Goal: Transaction & Acquisition: Purchase product/service

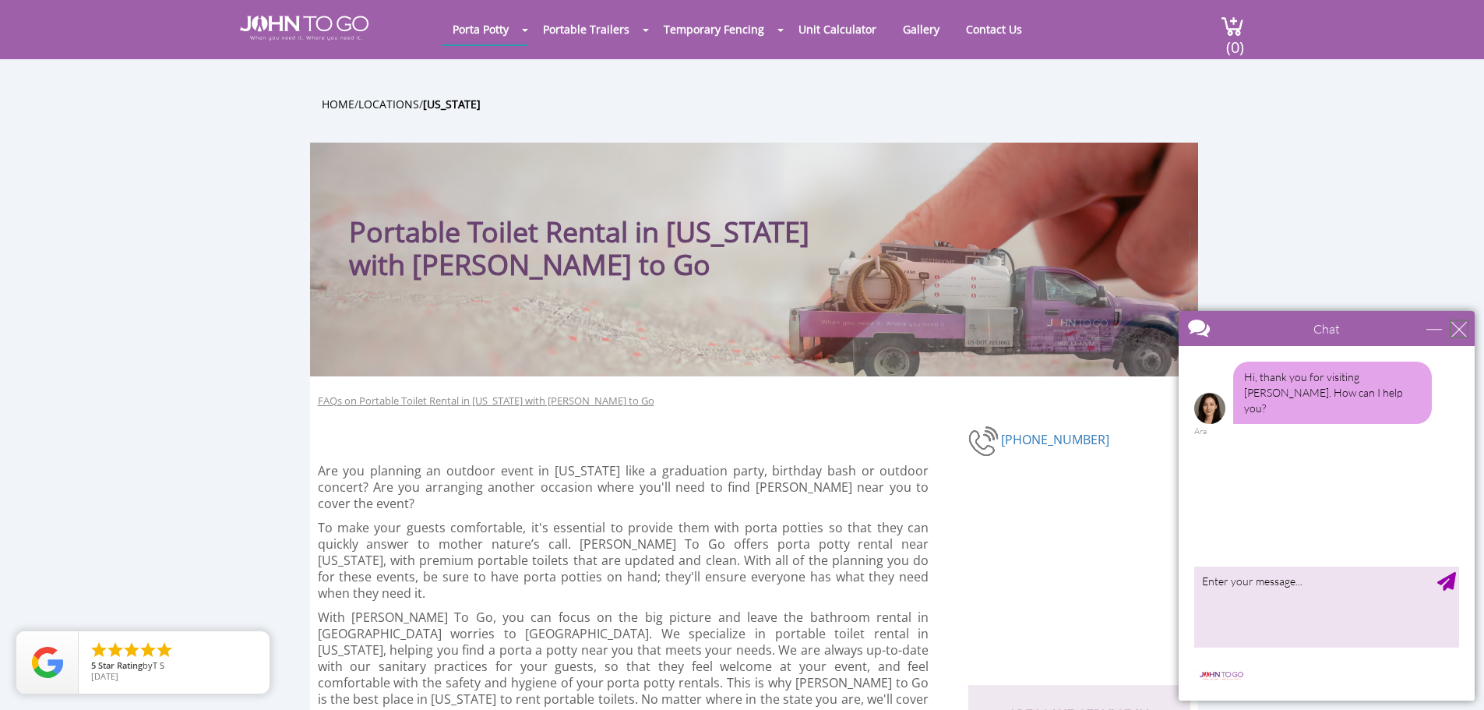
click at [1455, 330] on div "close" at bounding box center [1460, 329] width 16 height 16
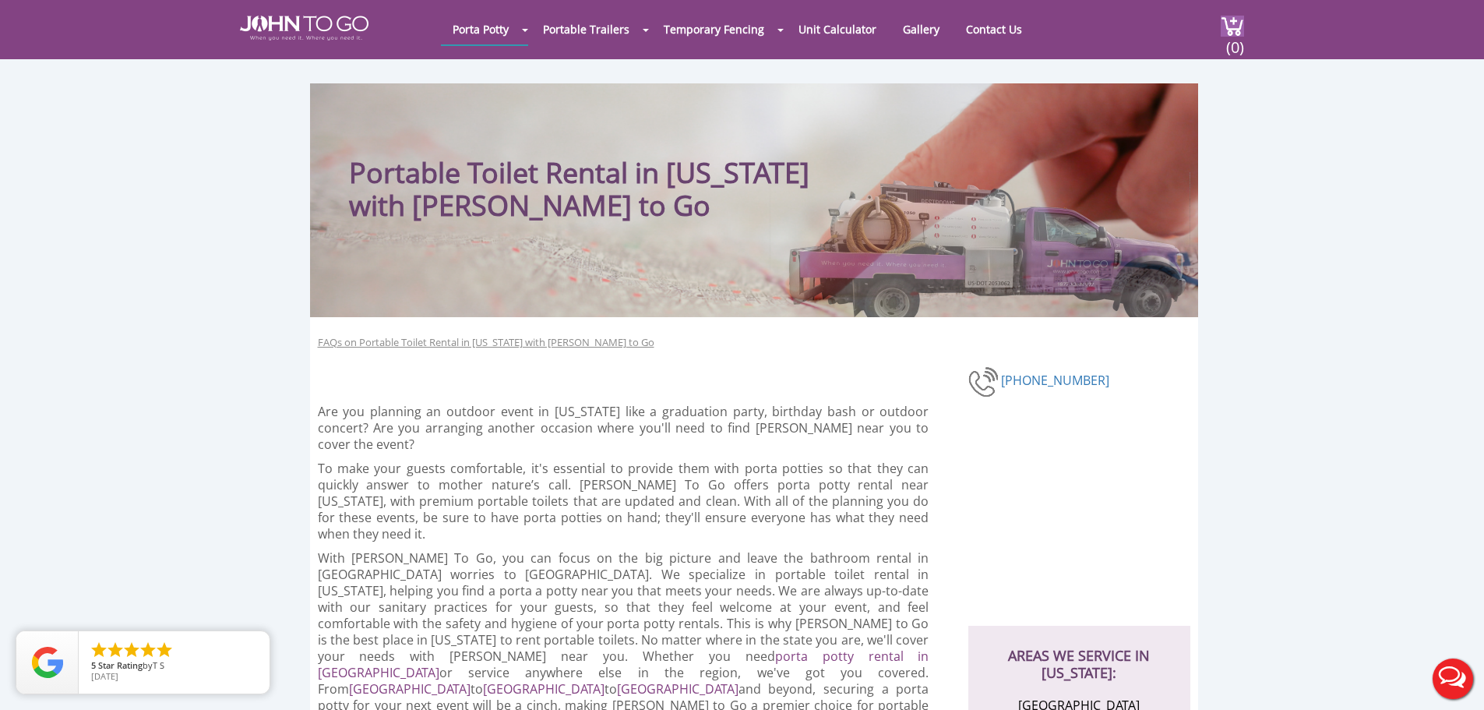
scroll to position [468, 0]
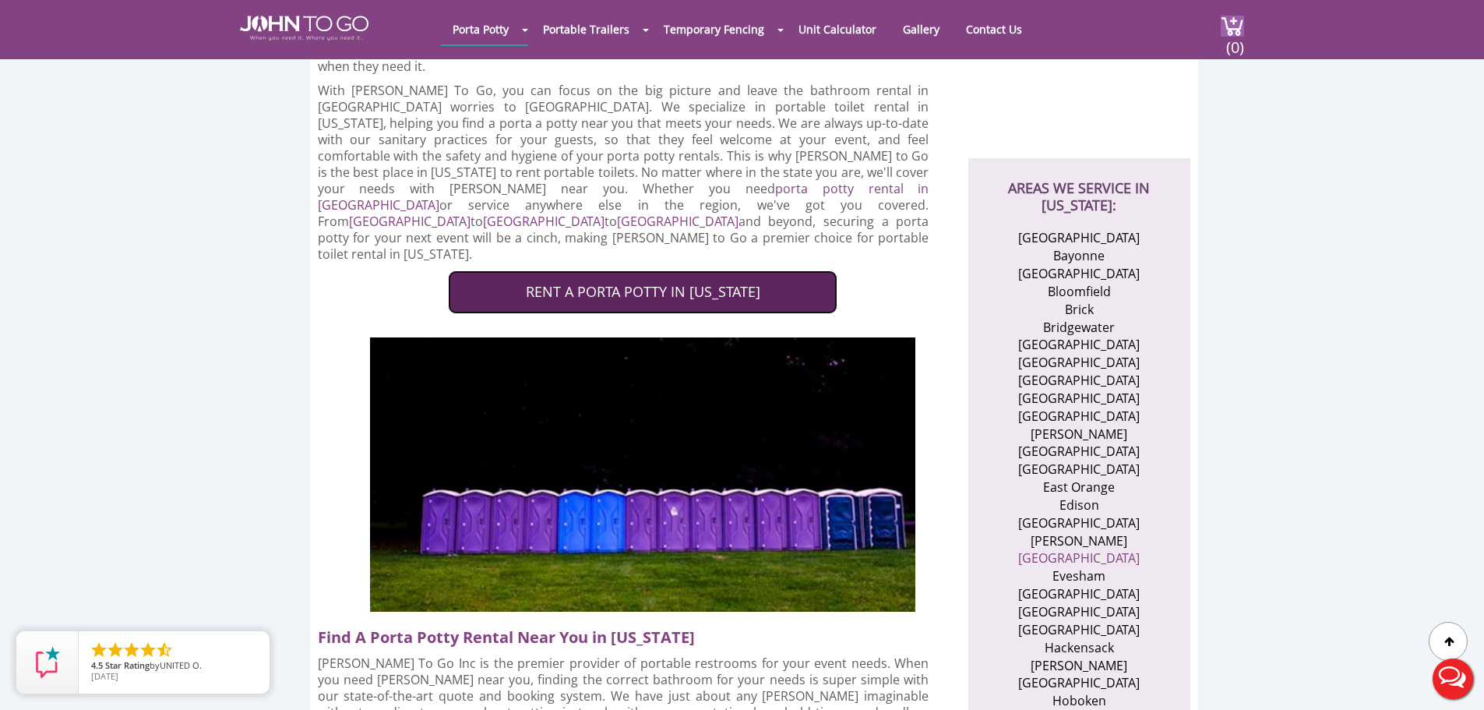
click at [525, 270] on link "RENT A PORTA POTTY IN NEW JERSEY" at bounding box center [643, 292] width 390 height 44
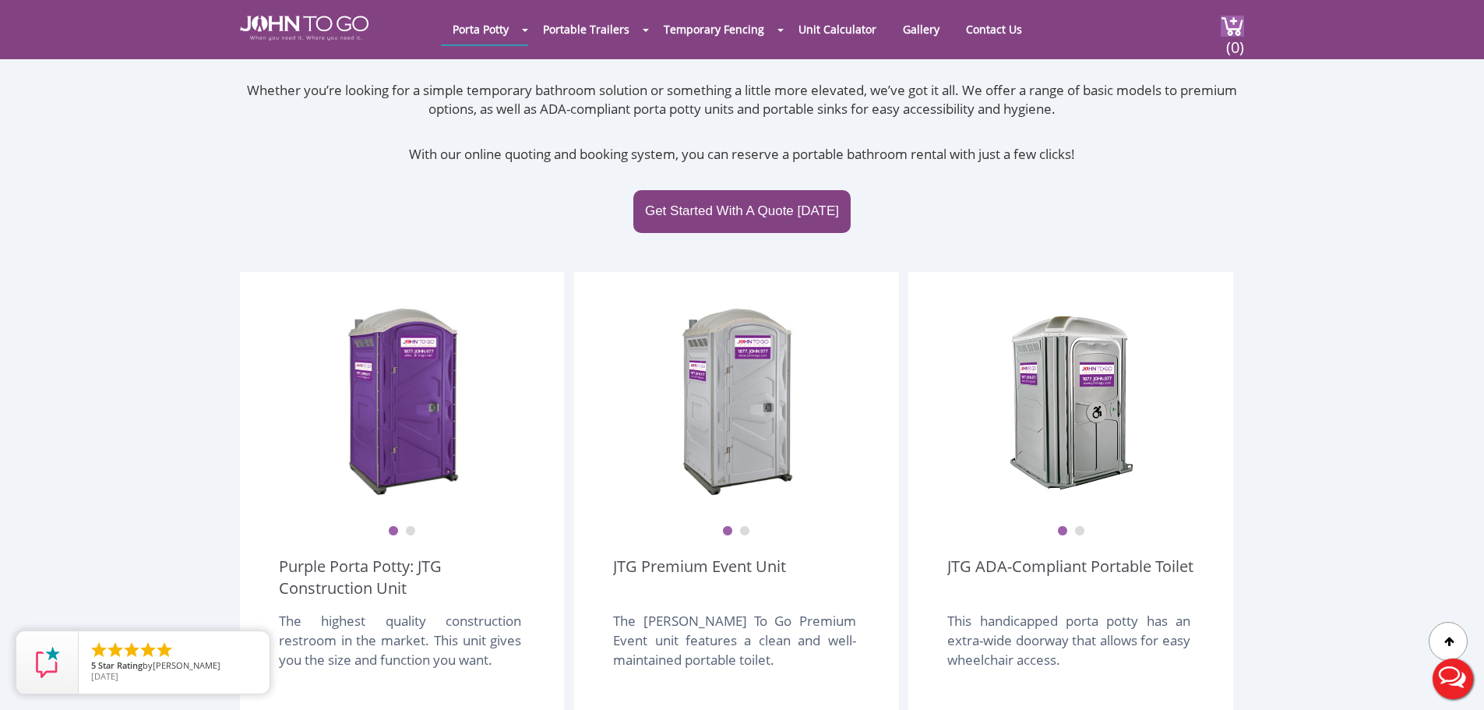
scroll to position [390, 0]
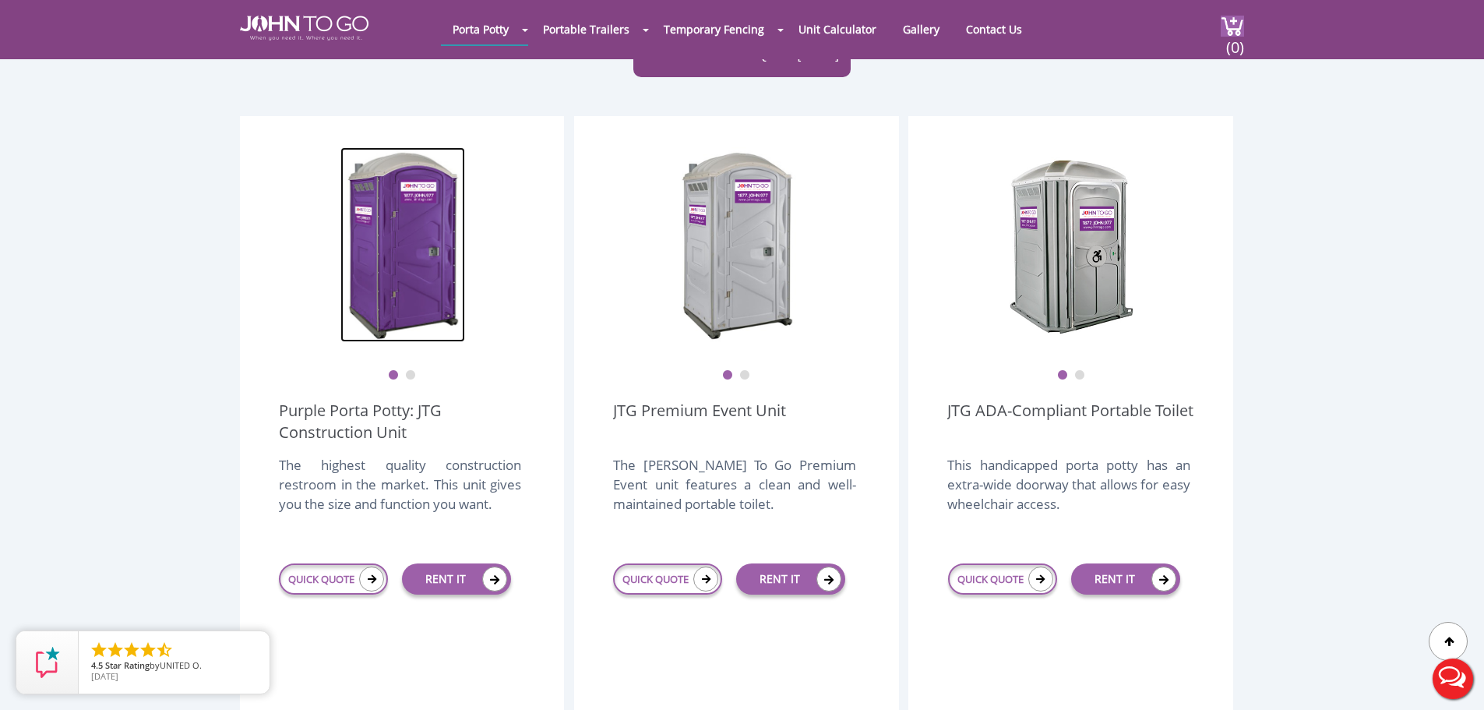
click at [462, 274] on img at bounding box center [403, 244] width 125 height 195
click at [506, 245] on div at bounding box center [403, 244] width 247 height 195
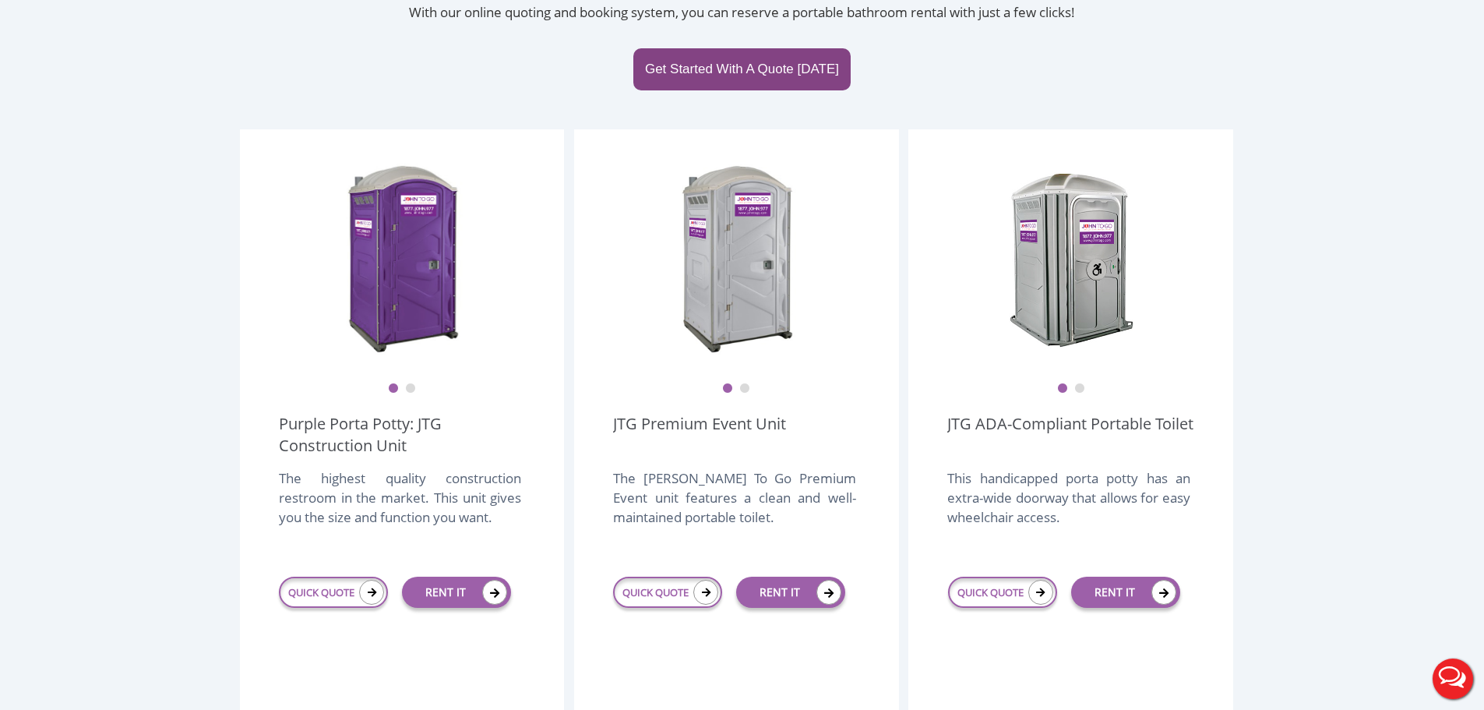
click at [747, 383] on button "2" at bounding box center [744, 388] width 11 height 11
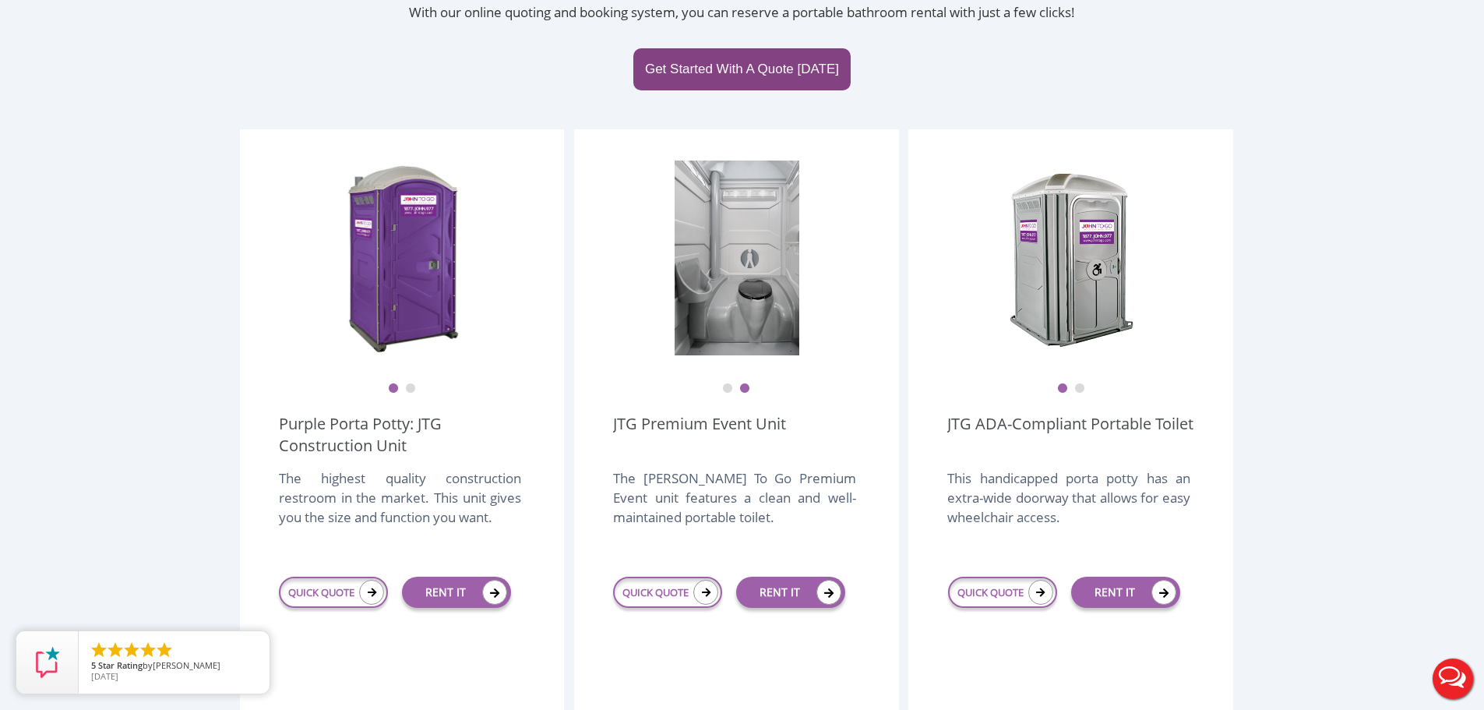
click at [418, 362] on ul "1 2" at bounding box center [402, 378] width 246 height 33
click at [410, 383] on button "2" at bounding box center [410, 388] width 11 height 11
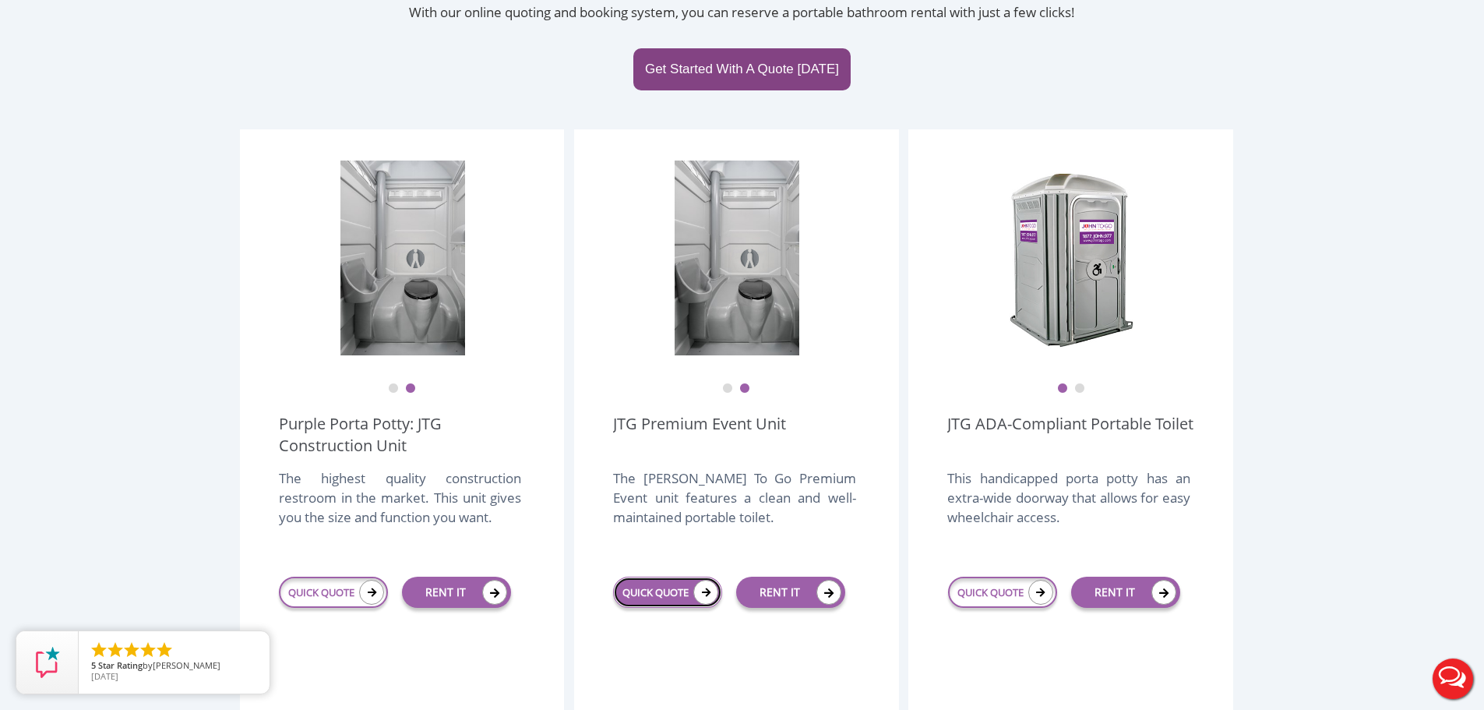
click at [653, 577] on link "QUICK QUOTE" at bounding box center [667, 592] width 109 height 31
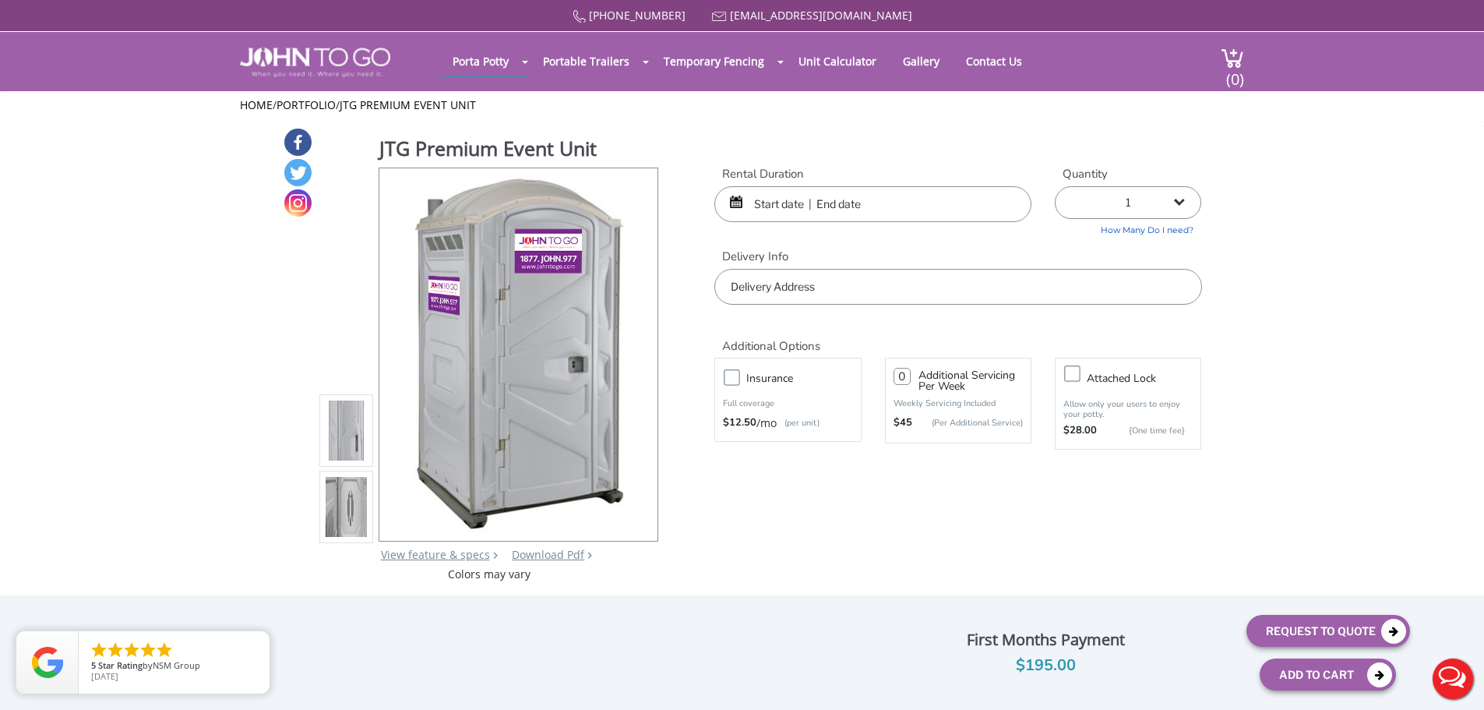
click at [765, 205] on input "text" at bounding box center [873, 204] width 317 height 36
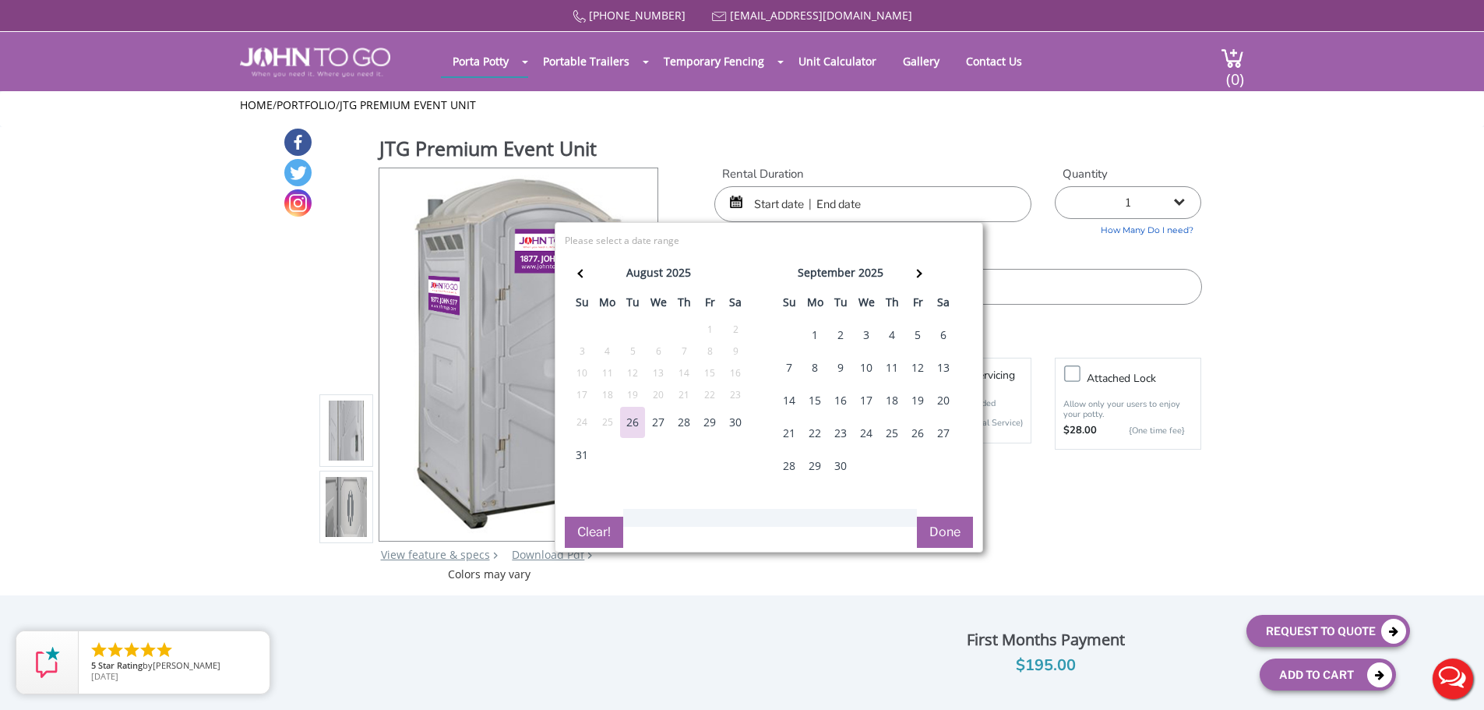
click at [817, 334] on div "1" at bounding box center [815, 334] width 25 height 31
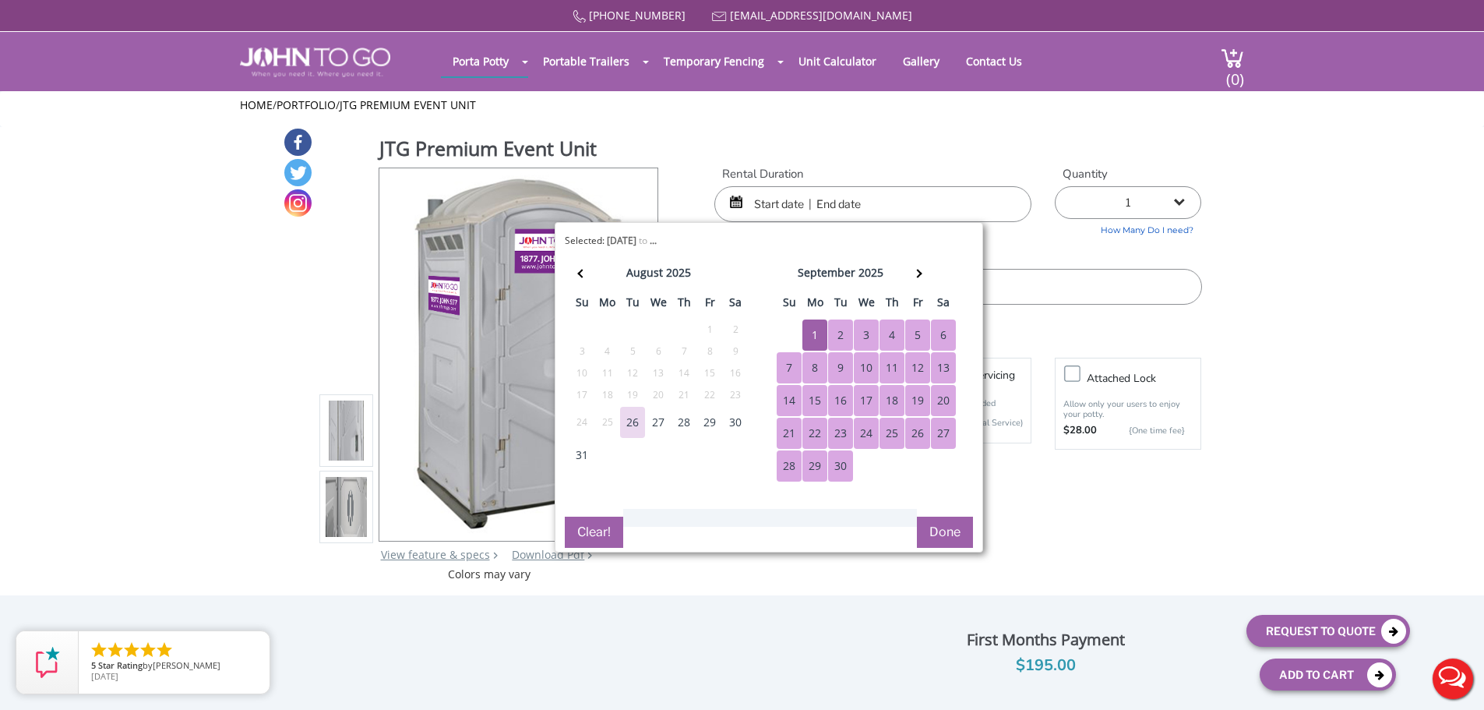
click at [849, 467] on div "30" at bounding box center [840, 465] width 25 height 31
type input "09/01/2025 to 09/30/2025"
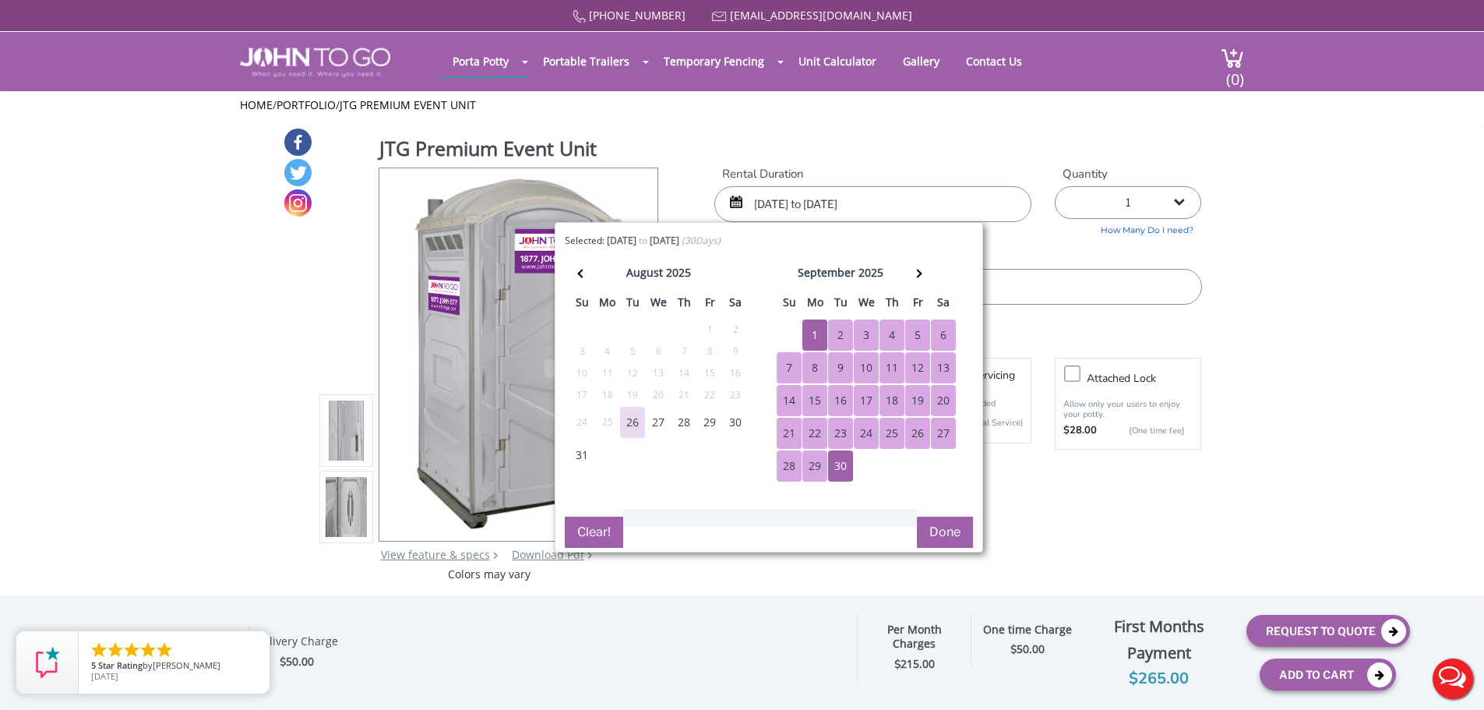
click at [949, 528] on button "Done" at bounding box center [945, 532] width 56 height 31
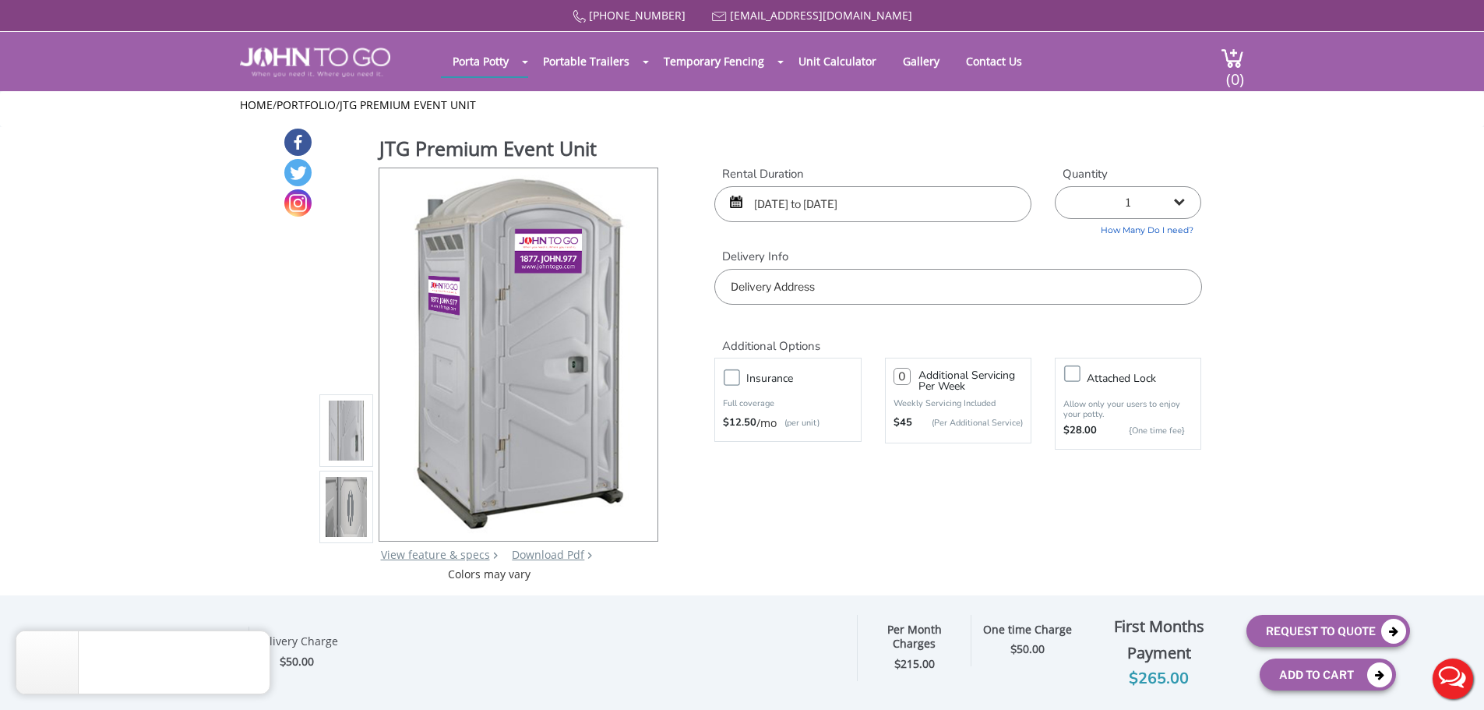
click at [983, 529] on div "JTG Premium Event Unit View feature & specs Download Pdf Product PDF Addon PDF …" at bounding box center [742, 354] width 919 height 455
click at [739, 377] on label "Insurance" at bounding box center [803, 378] width 129 height 19
click at [0, 0] on input "Insurance" at bounding box center [0, 0] width 0 height 0
click at [955, 517] on div "JTG Premium Event Unit View feature & specs Download Pdf Product PDF Addon PDF …" at bounding box center [742, 354] width 919 height 455
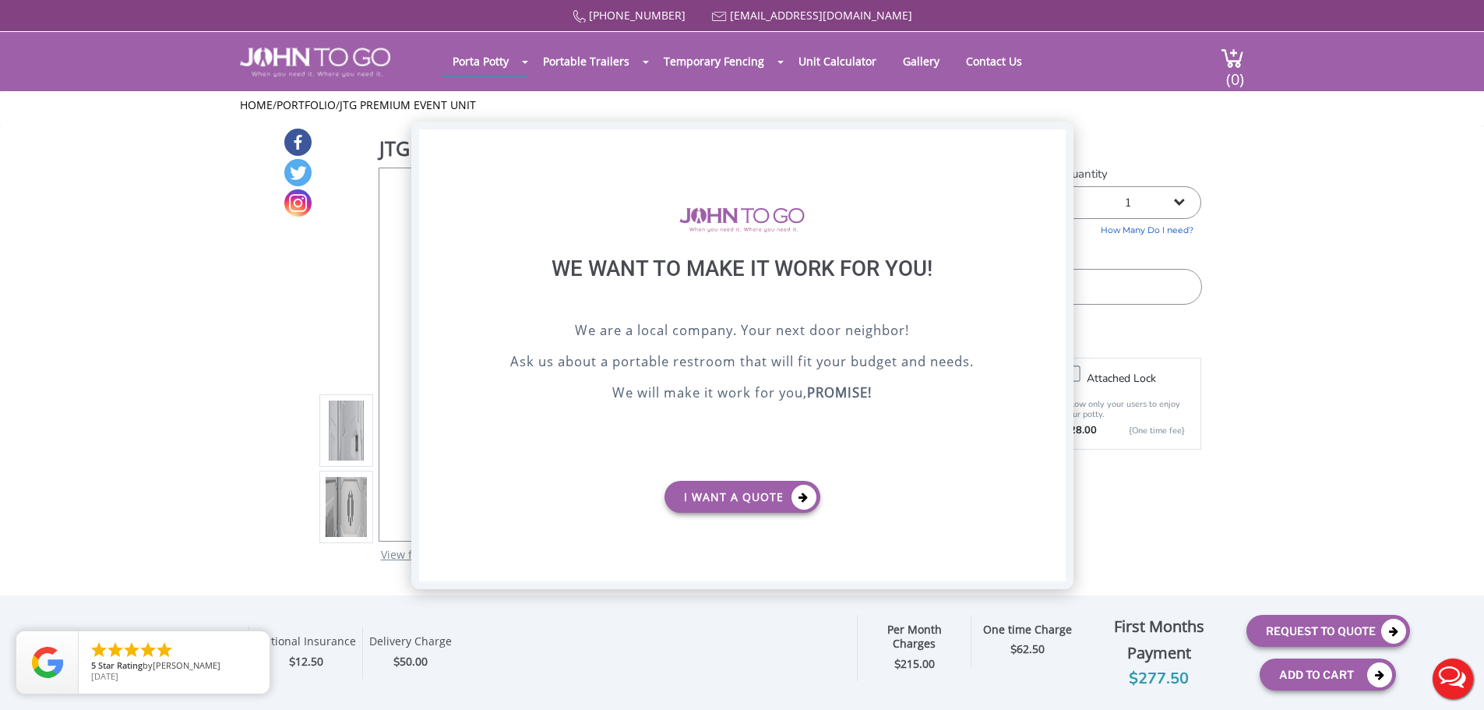
click at [1054, 137] on div "X" at bounding box center [1053, 142] width 24 height 26
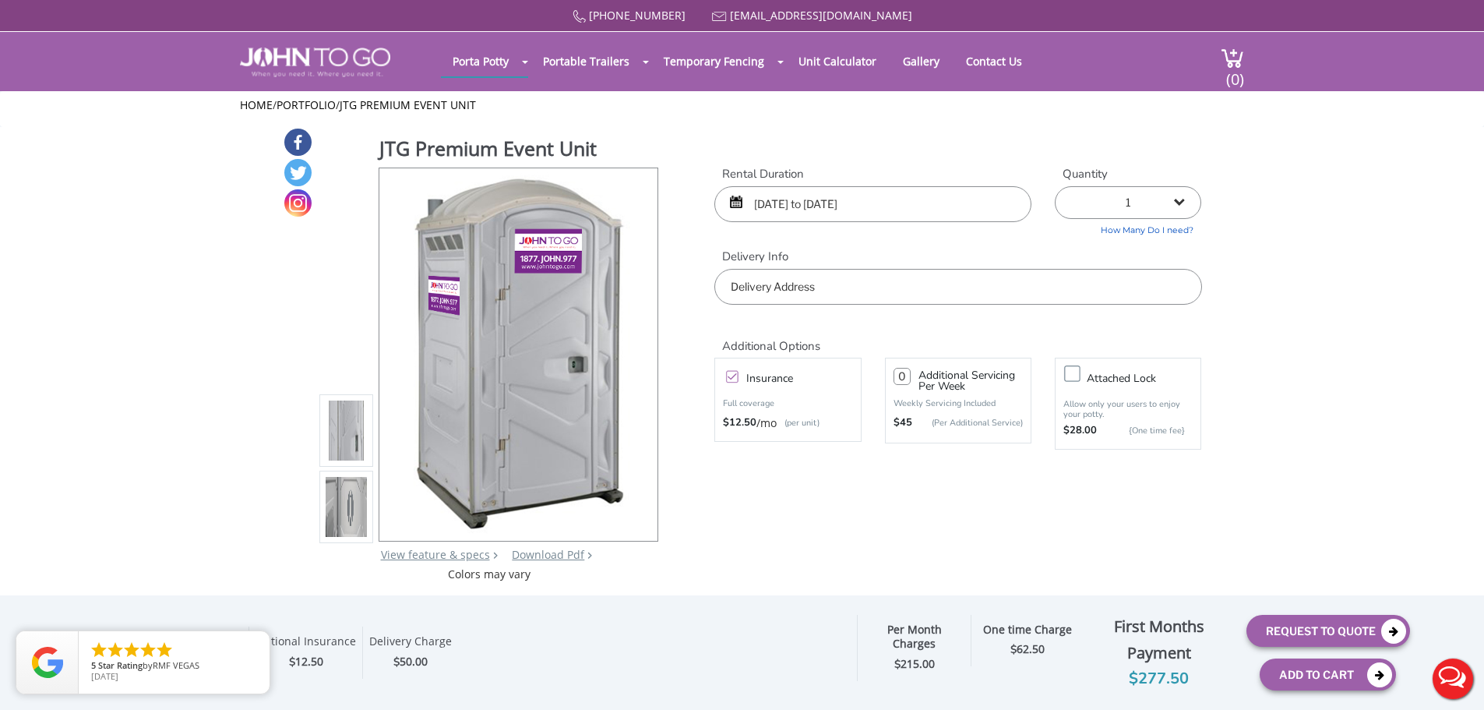
click at [778, 295] on input "text" at bounding box center [958, 287] width 487 height 36
paste input "1000 Town Court South, Lawrenceville, NJ 08648"
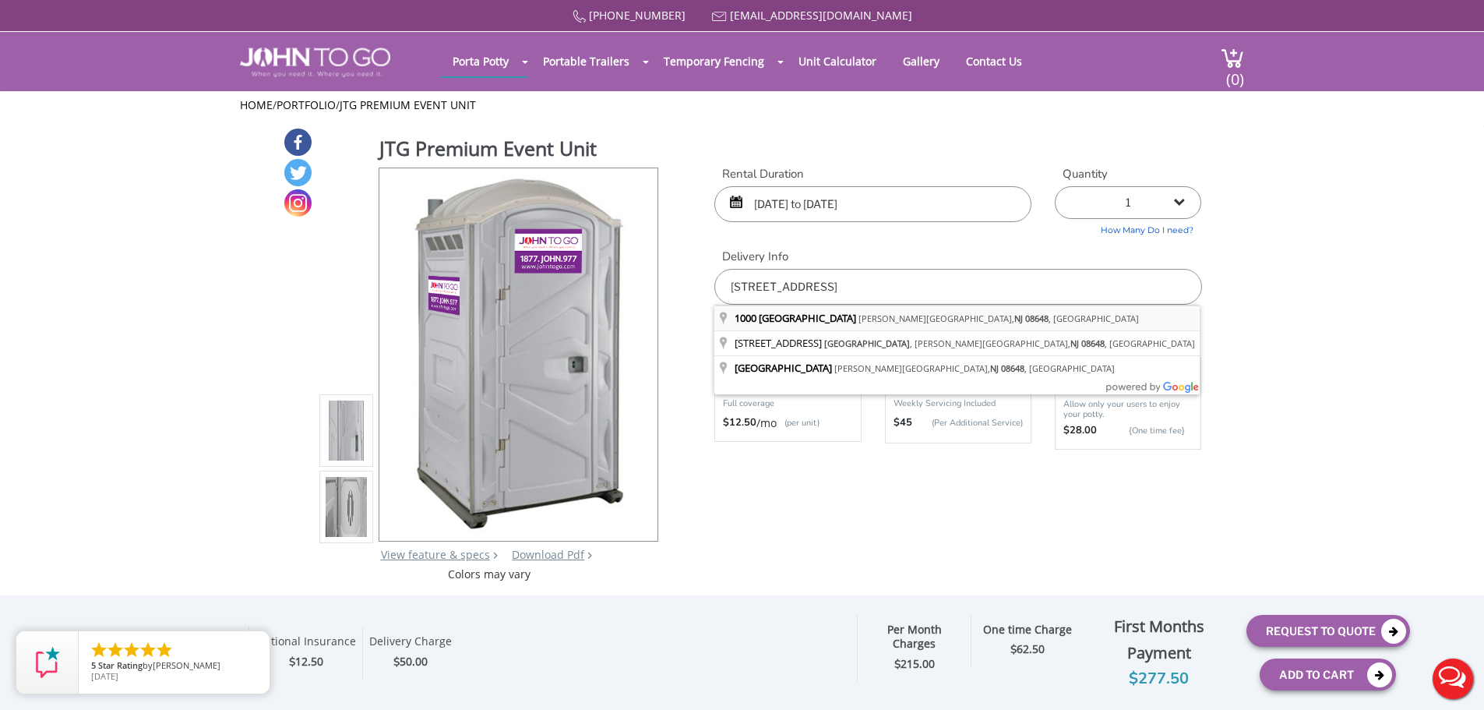
type input "1000 Town Court South, Lawrence Township, NJ 08648, USA"
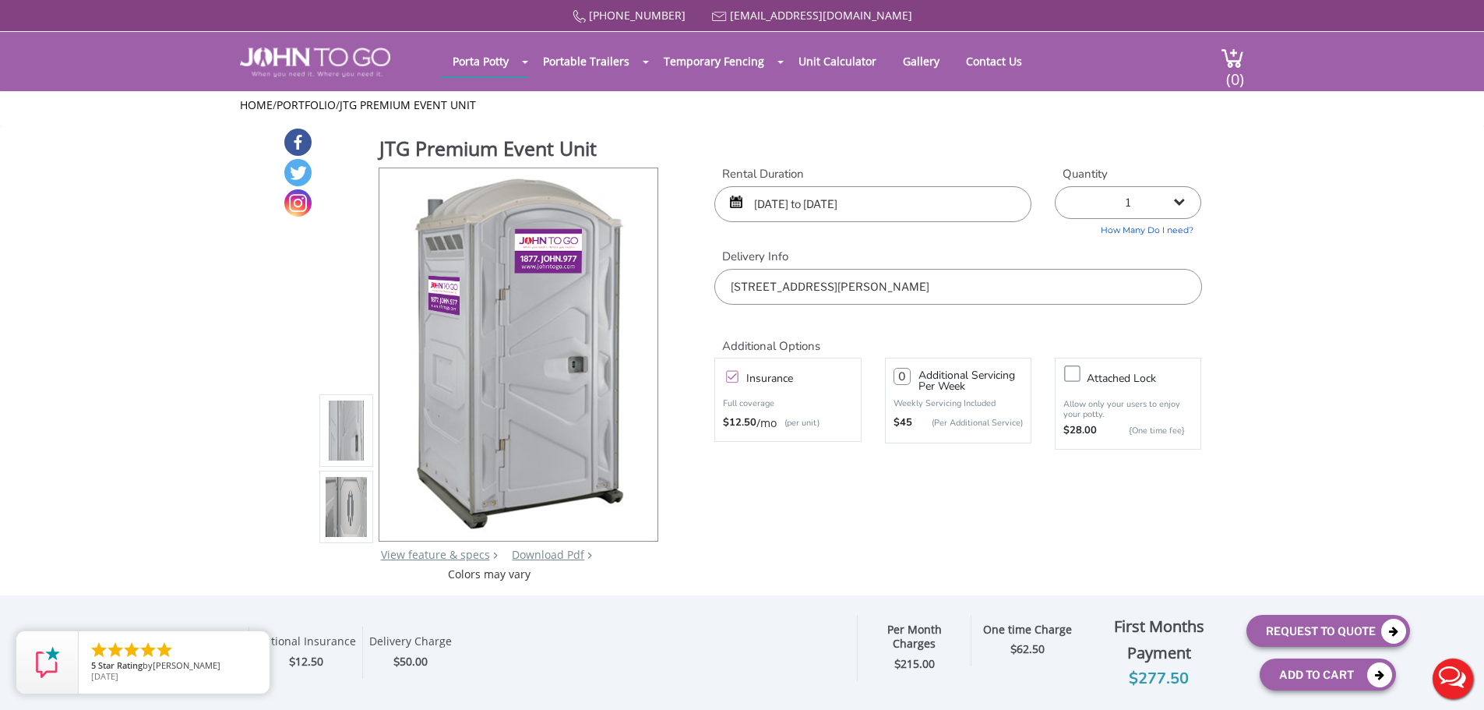
click at [920, 507] on div "JTG Premium Event Unit View feature & specs Download Pdf Product PDF Addon PDF …" at bounding box center [742, 354] width 919 height 455
click at [1333, 630] on button "Request To Quote" at bounding box center [1329, 631] width 164 height 32
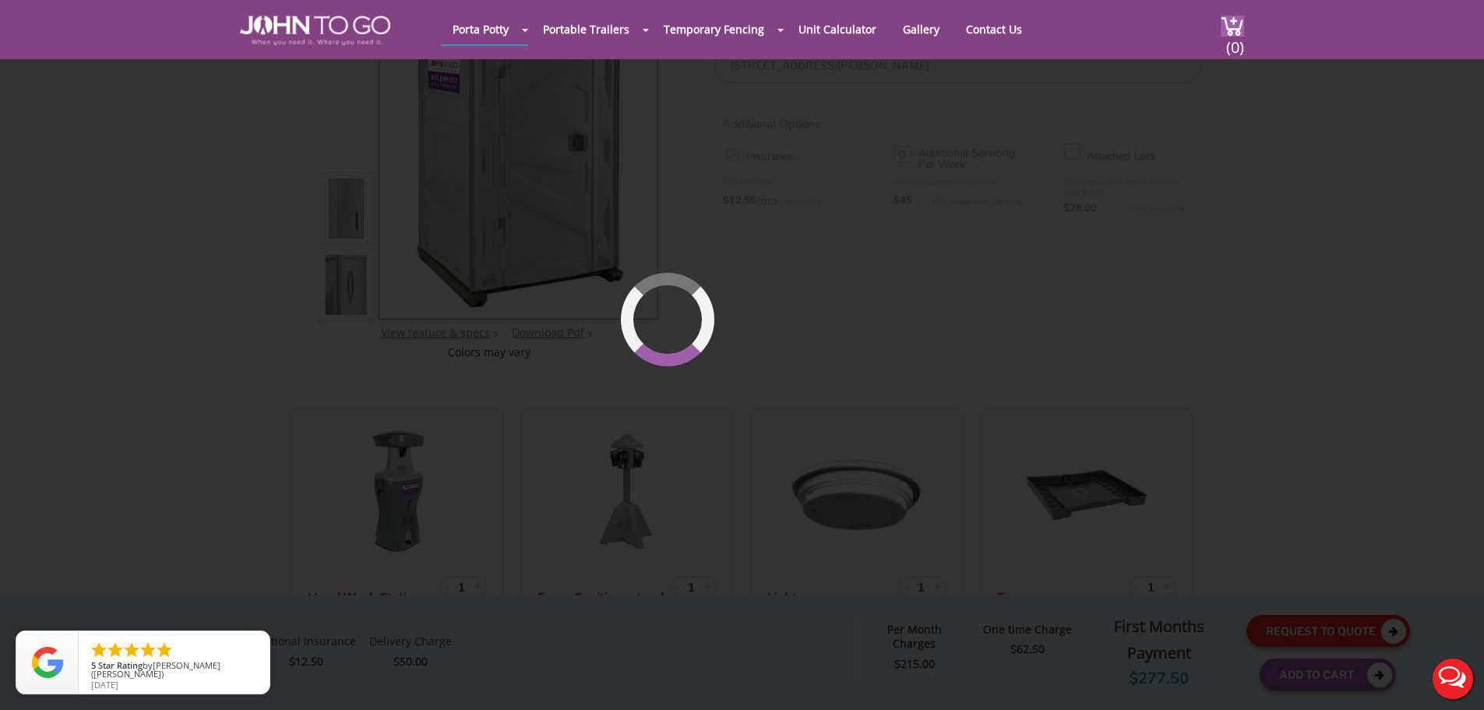
scroll to position [166, 0]
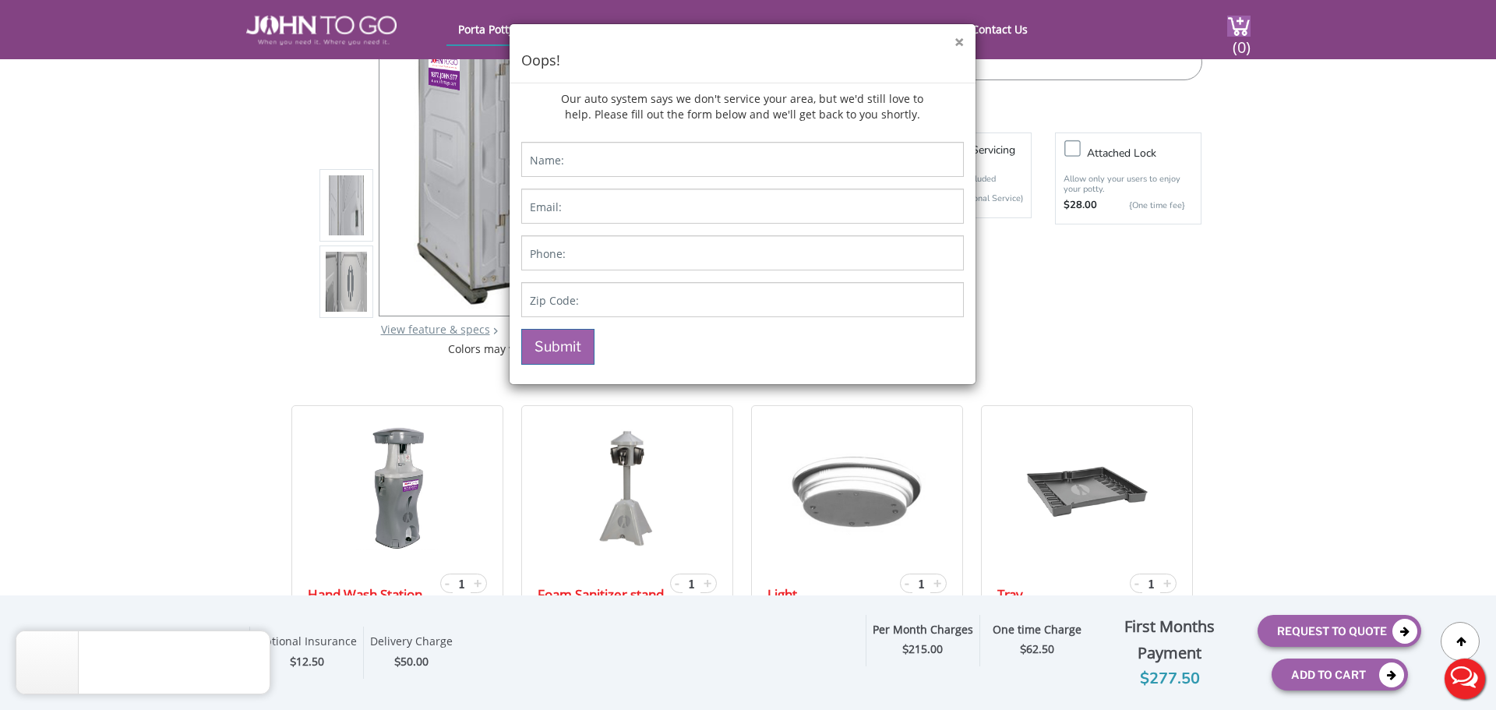
click at [959, 44] on button "×" at bounding box center [959, 42] width 9 height 16
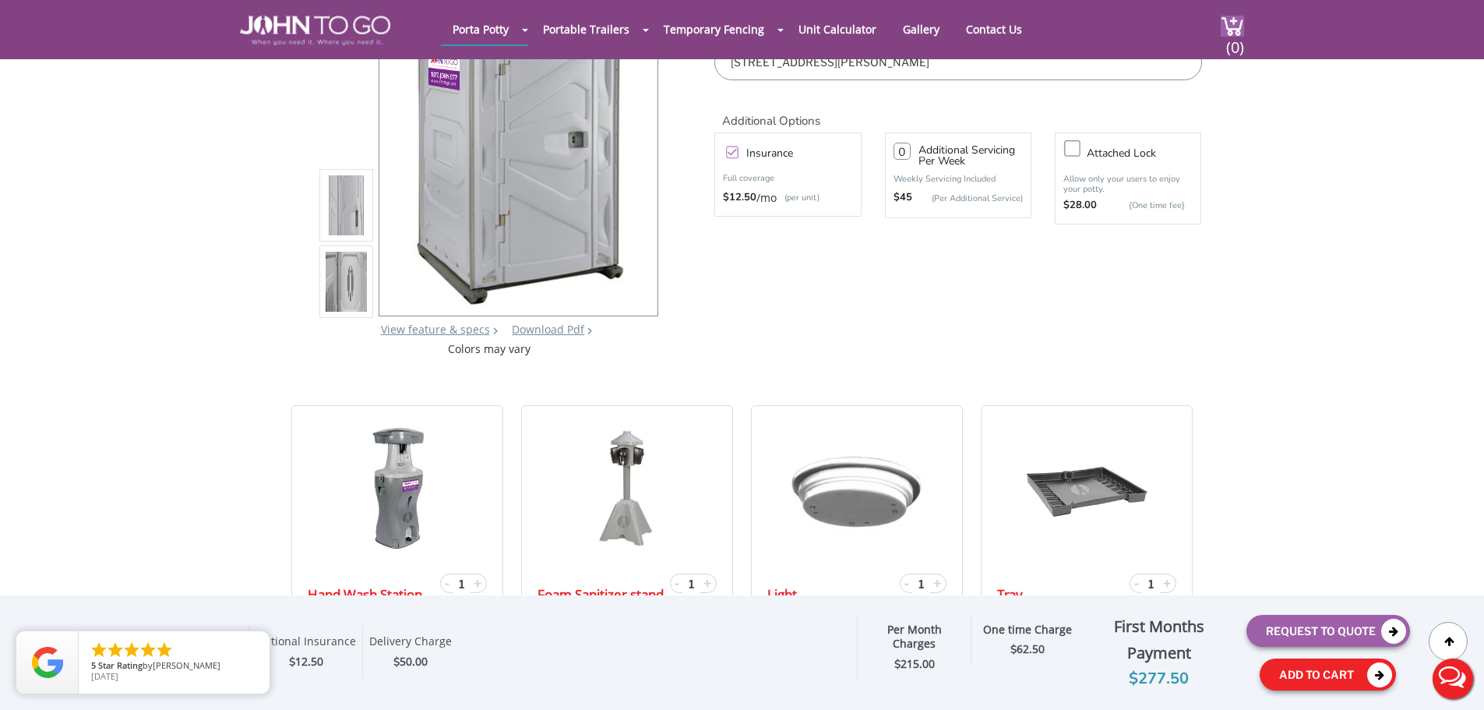
click at [1310, 676] on button "Add To Cart" at bounding box center [1328, 674] width 136 height 32
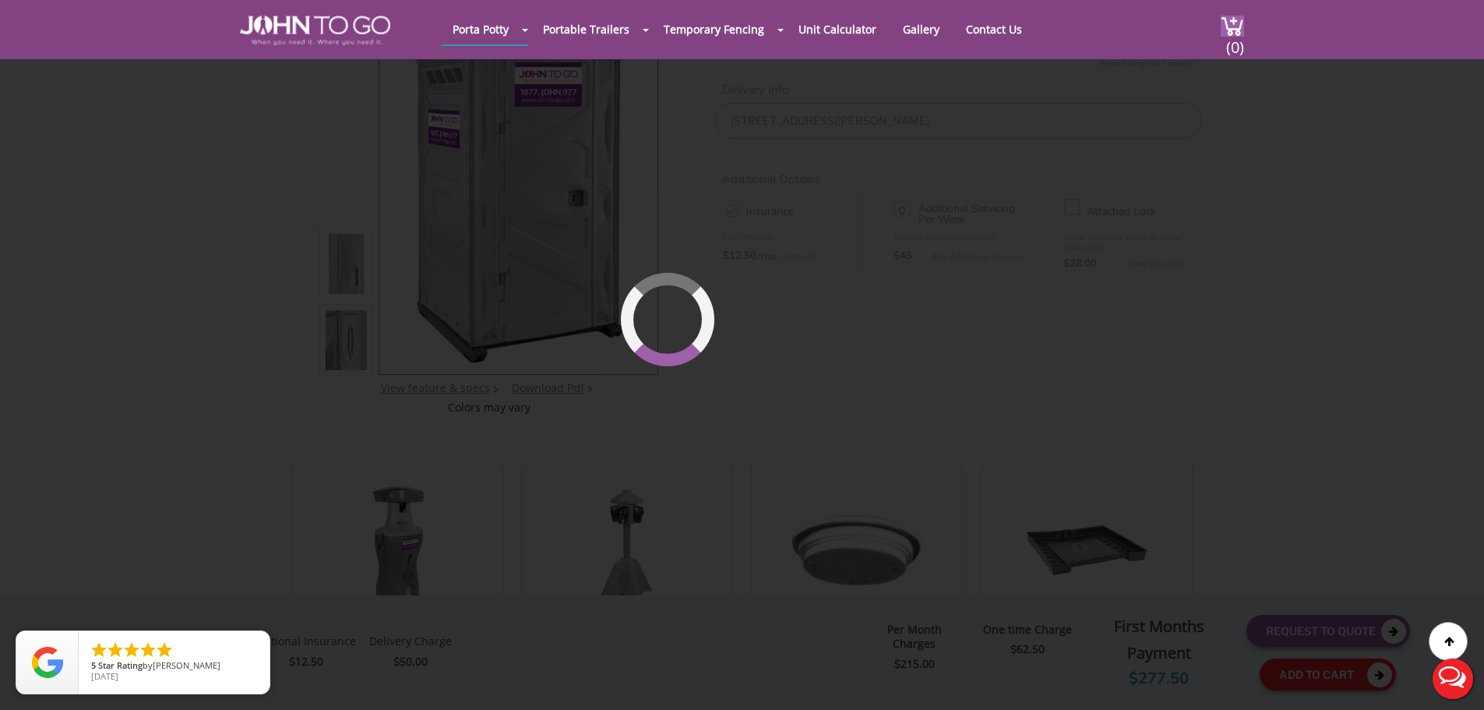
scroll to position [107, 0]
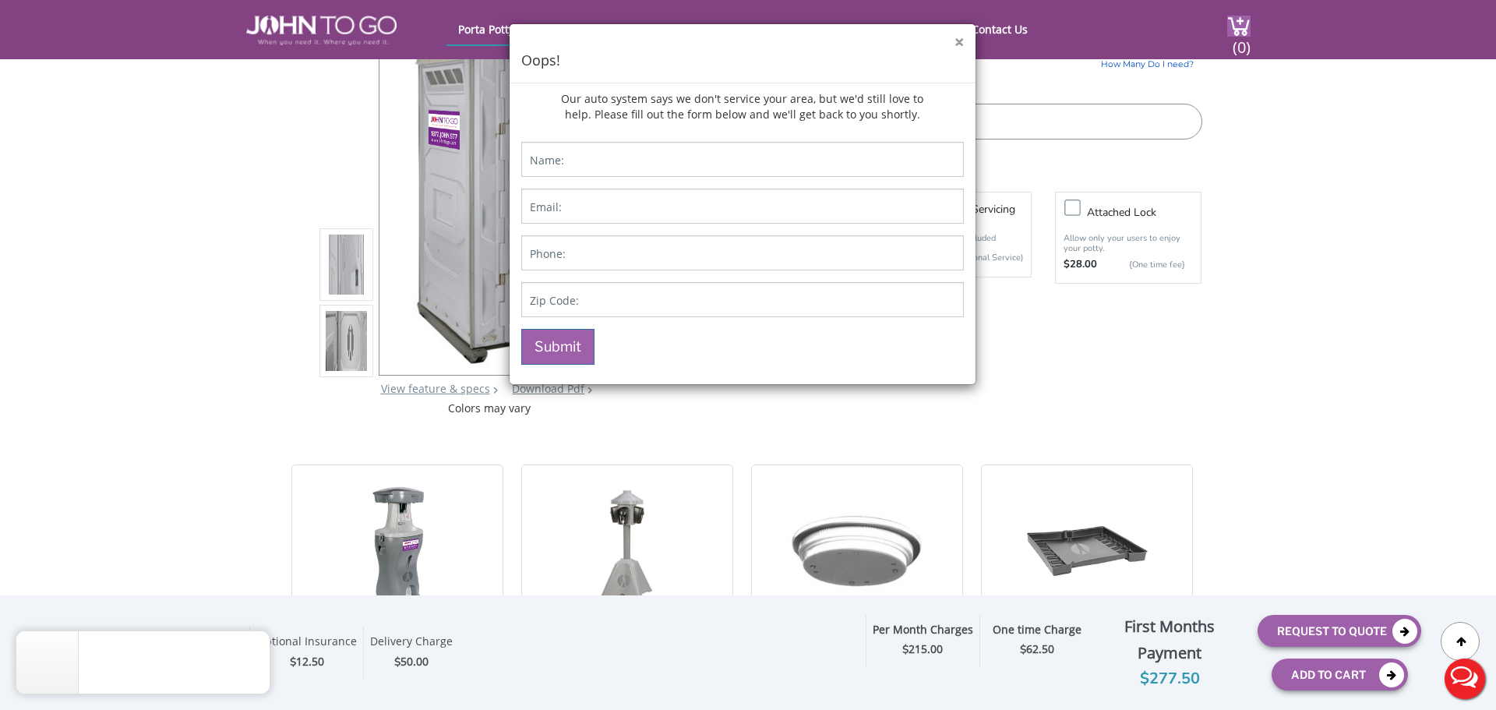
click at [962, 41] on button "×" at bounding box center [959, 42] width 9 height 16
